Goal: Transaction & Acquisition: Purchase product/service

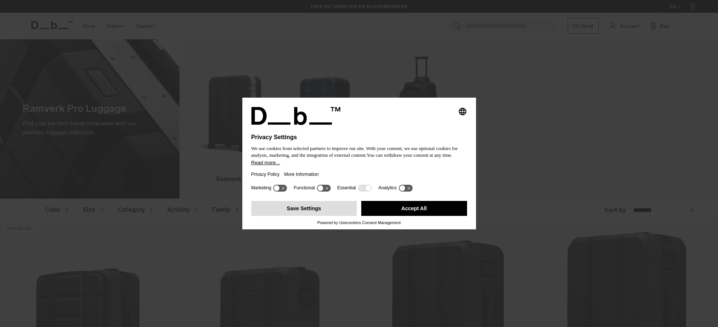
click at [304, 214] on button "Save Settings" at bounding box center [304, 208] width 106 height 15
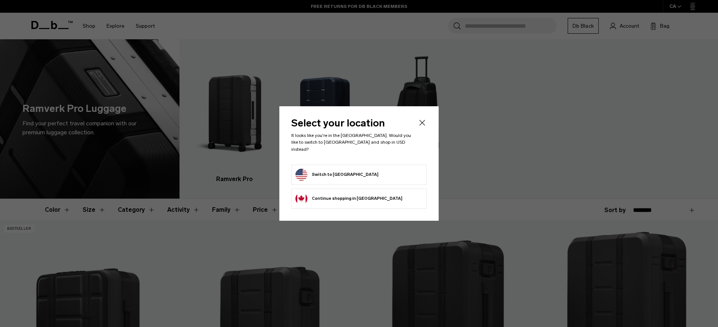
click at [372, 178] on li "Switch to United States" at bounding box center [358, 174] width 135 height 20
click at [336, 173] on button "Switch to United States" at bounding box center [336, 175] width 83 height 12
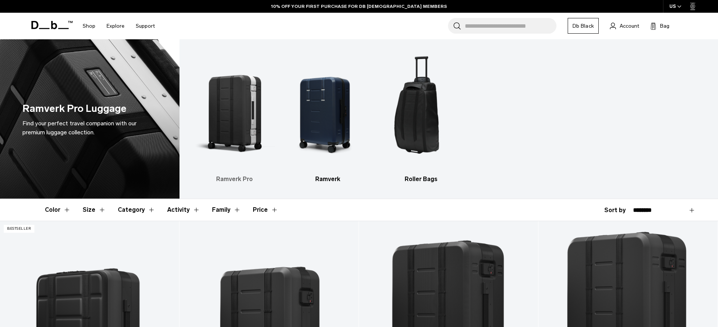
click at [237, 131] on img "1 / 3" at bounding box center [234, 110] width 80 height 120
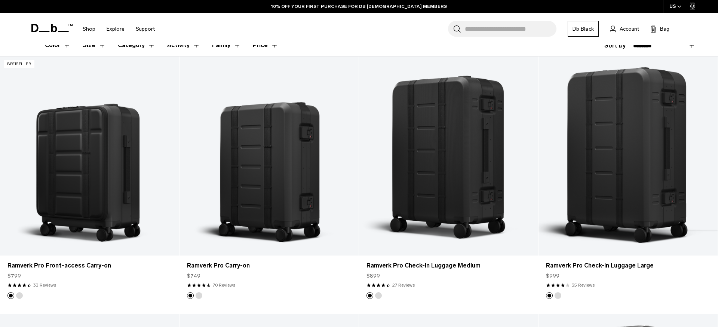
scroll to position [167, 0]
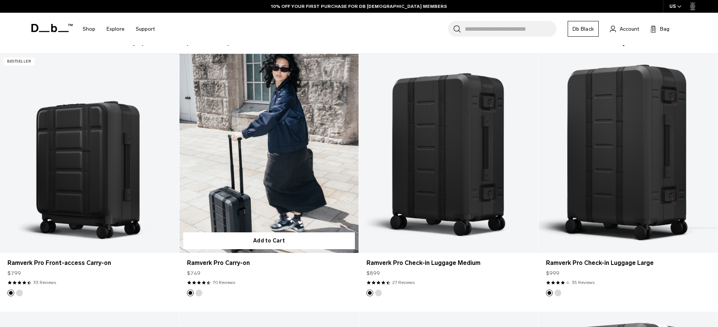
click at [281, 293] on footer at bounding box center [268, 292] width 179 height 7
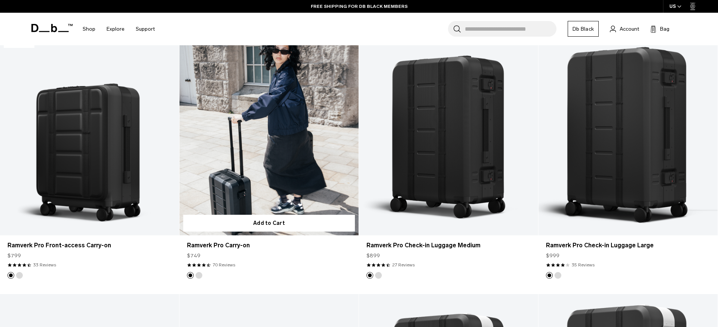
scroll to position [185, 0]
click at [321, 278] on article "Add to Cart Ramverk Pro Carry-on $749 4.6 star rating 70 Reviews" at bounding box center [268, 164] width 179 height 257
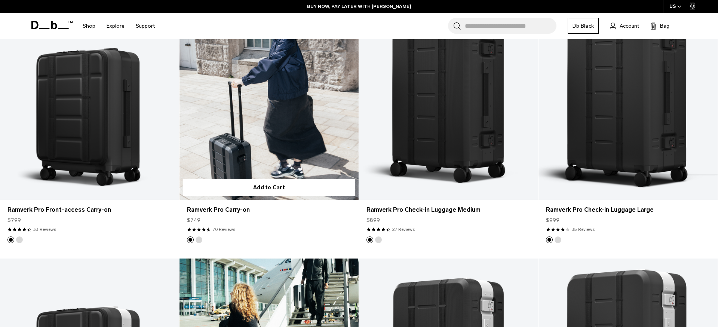
scroll to position [207, 0]
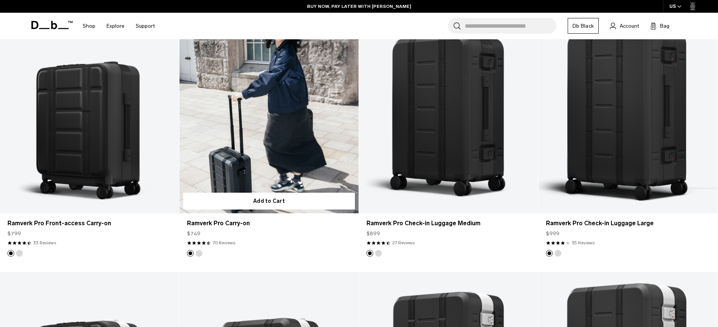
click at [293, 153] on link "Ramverk Pro Carry-on" at bounding box center [268, 113] width 179 height 199
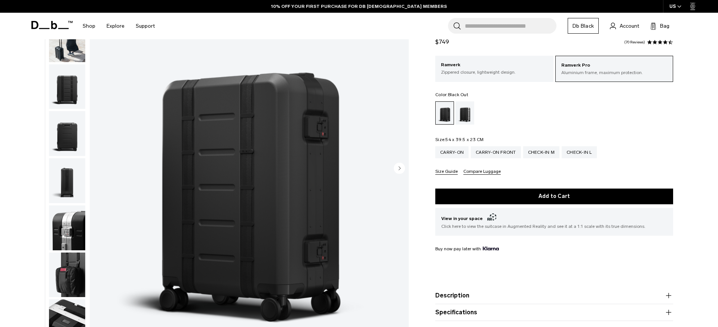
scroll to position [81, 0]
click at [398, 169] on circle "Next slide" at bounding box center [399, 167] width 11 height 11
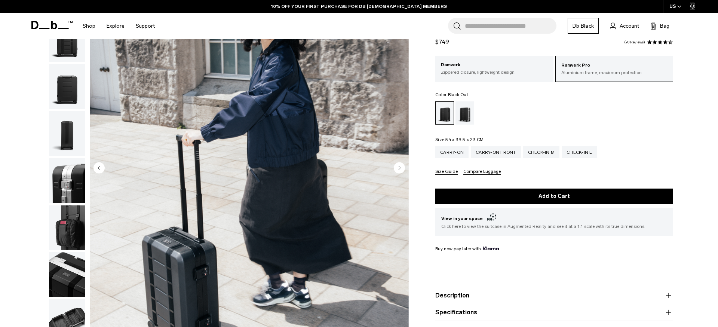
scroll to position [47, 0]
click at [398, 169] on circle "Next slide" at bounding box center [399, 167] width 11 height 11
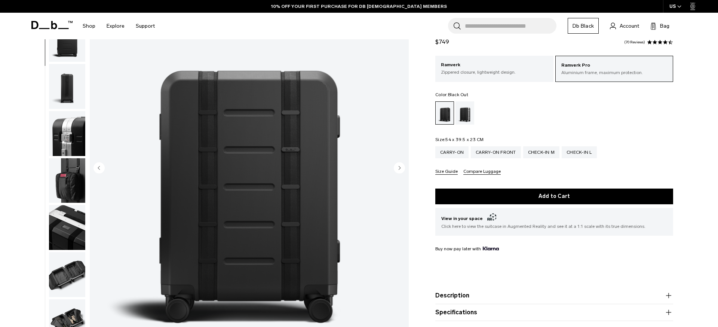
scroll to position [94, 0]
click at [398, 169] on circle "Next slide" at bounding box center [399, 167] width 11 height 11
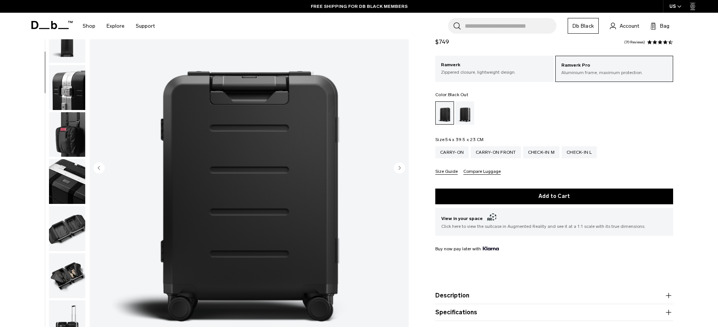
scroll to position [141, 0]
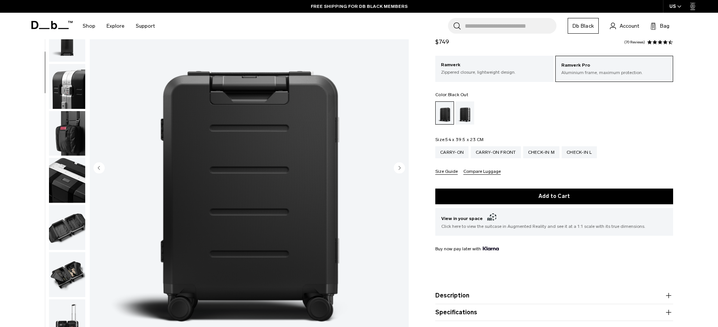
click at [398, 169] on circle "Next slide" at bounding box center [399, 167] width 11 height 11
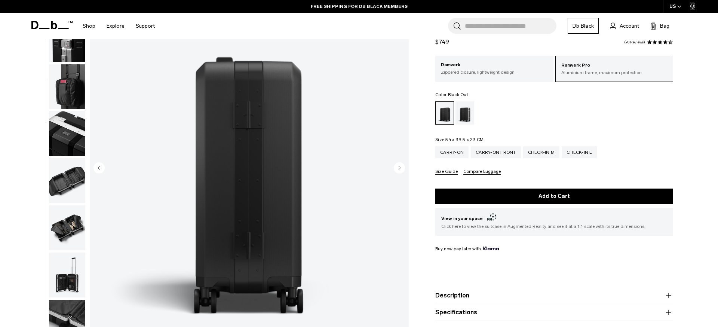
scroll to position [188, 0]
click at [398, 169] on circle "Next slide" at bounding box center [399, 167] width 11 height 11
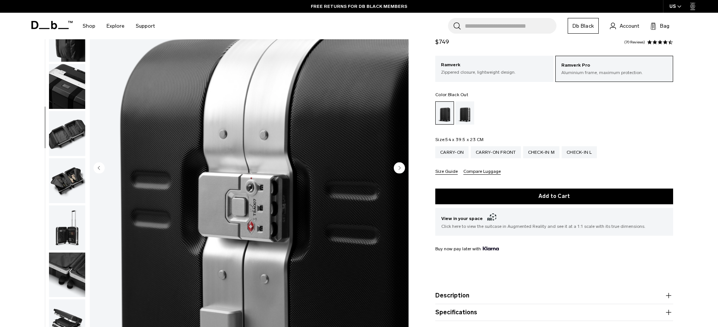
scroll to position [235, 0]
click at [398, 169] on circle "Next slide" at bounding box center [399, 167] width 11 height 11
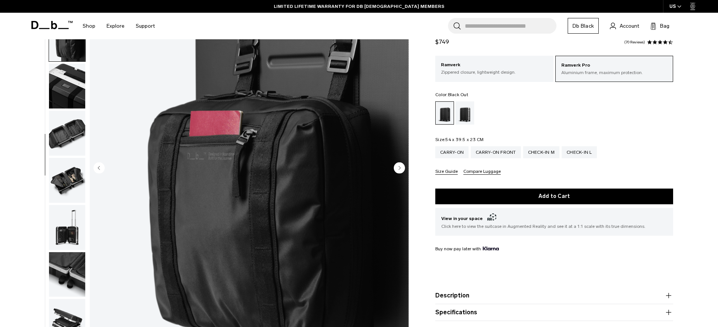
scroll to position [259, 0]
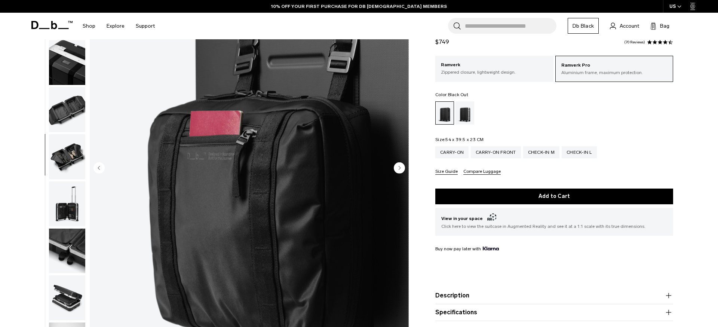
click at [401, 168] on circle "Next slide" at bounding box center [399, 167] width 11 height 11
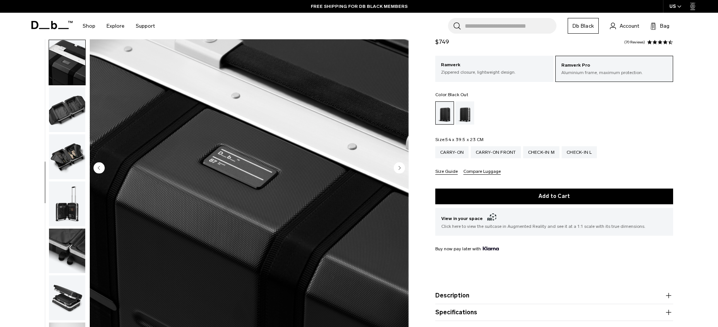
click at [401, 168] on circle "Next slide" at bounding box center [399, 167] width 11 height 11
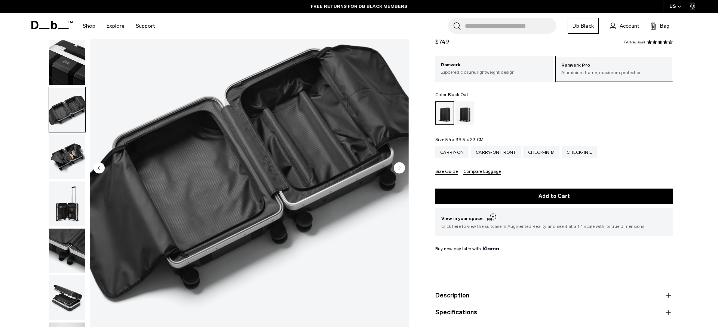
click at [401, 168] on circle "Next slide" at bounding box center [399, 167] width 11 height 11
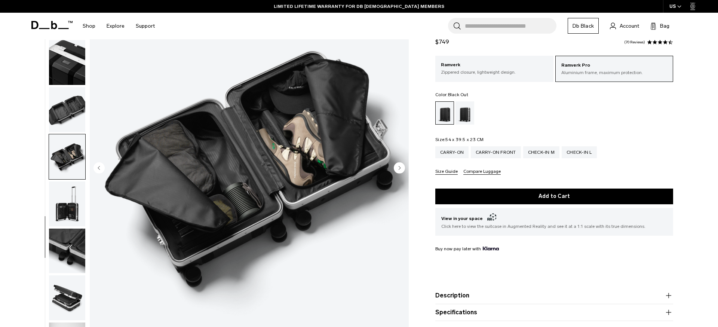
click at [401, 168] on circle "Next slide" at bounding box center [399, 167] width 11 height 11
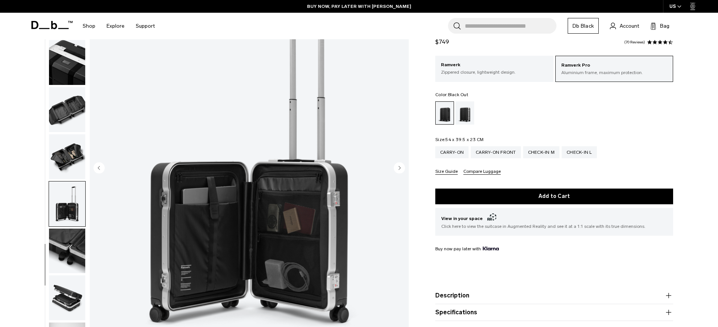
click at [401, 168] on circle "Next slide" at bounding box center [399, 167] width 11 height 11
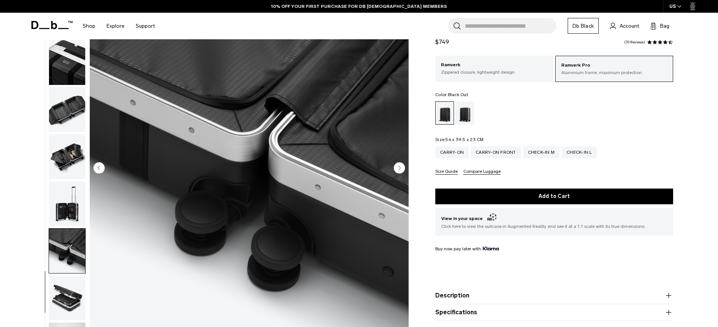
click at [401, 168] on circle "Next slide" at bounding box center [399, 167] width 11 height 11
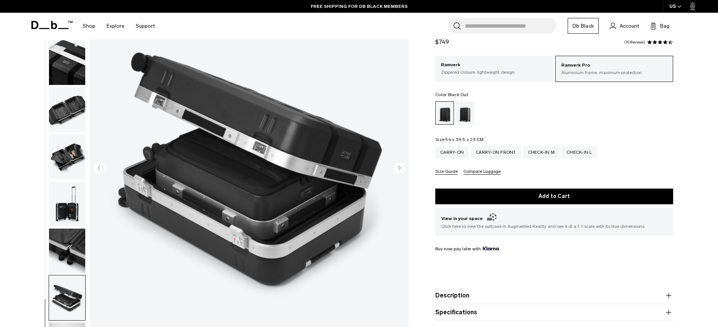
click at [401, 168] on circle "Next slide" at bounding box center [399, 167] width 11 height 11
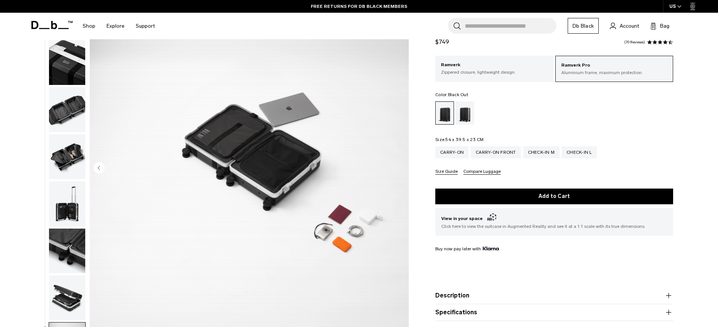
click at [413, 173] on div "Ramverk Pro Carry-on $749 4.6 star rating 70 Reviews Ramverk Pro Aluminium fram…" at bounding box center [554, 193] width 283 height 338
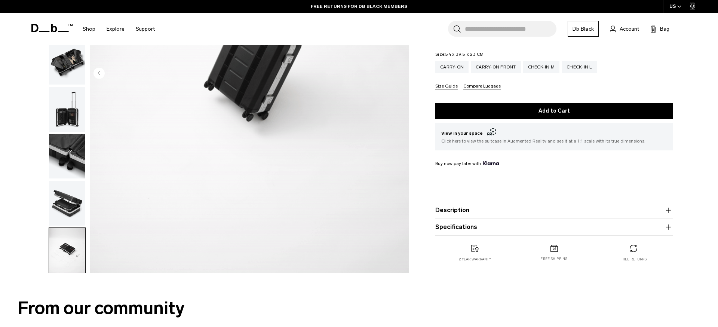
scroll to position [195, 0]
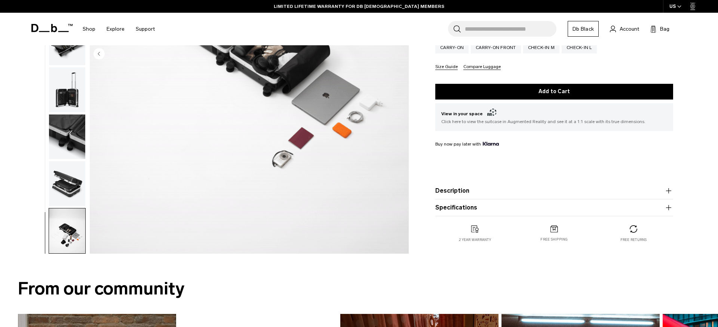
click at [417, 197] on div "Ramverk Pro Carry-on $749 4.6 star rating 70 Reviews Ramverk Pro Aluminium fram…" at bounding box center [554, 88] width 283 height 338
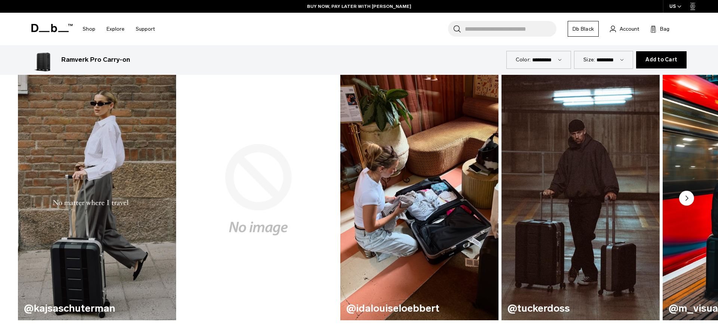
scroll to position [463, 0]
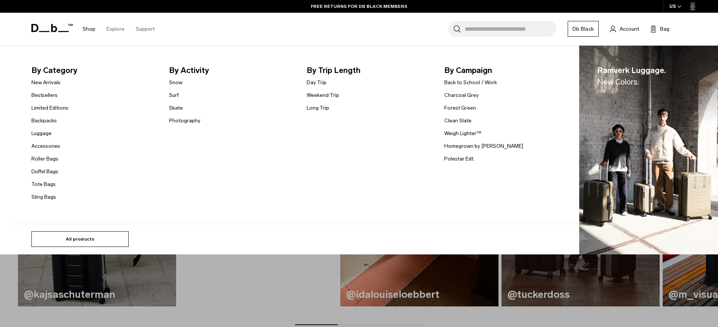
click at [81, 236] on link "All products" at bounding box center [79, 239] width 97 height 16
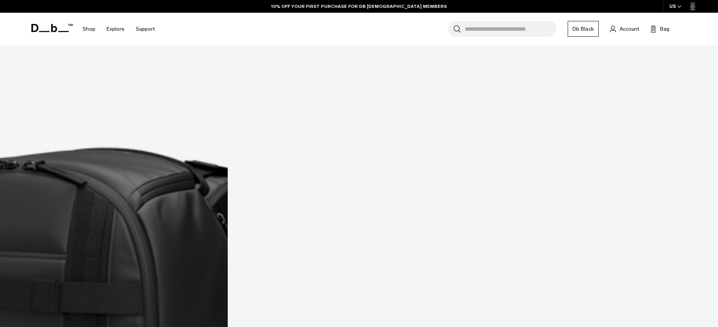
scroll to position [2812, 0]
